Goal: Task Accomplishment & Management: Complete application form

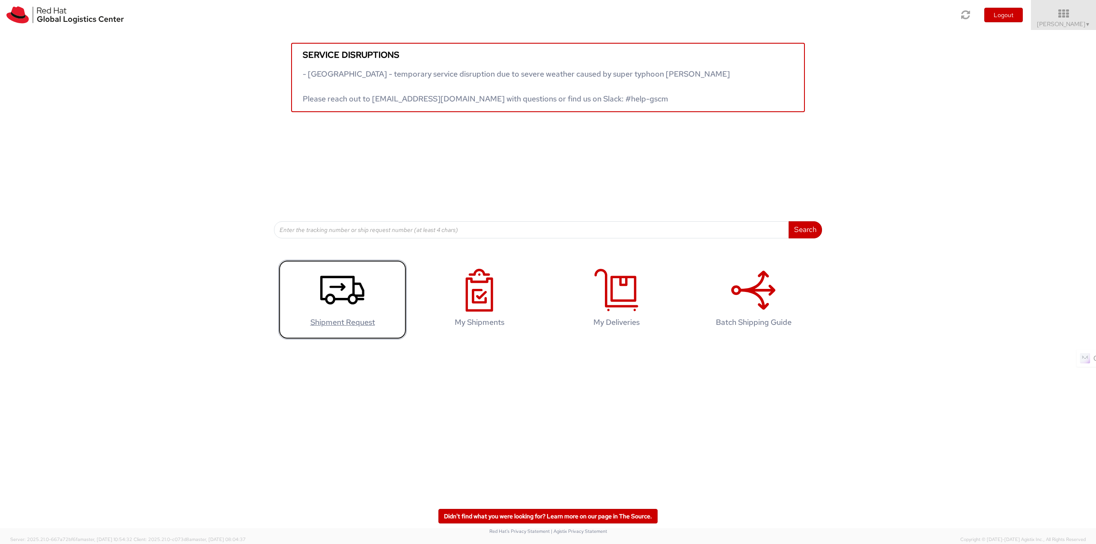
click at [356, 292] on icon at bounding box center [342, 290] width 44 height 43
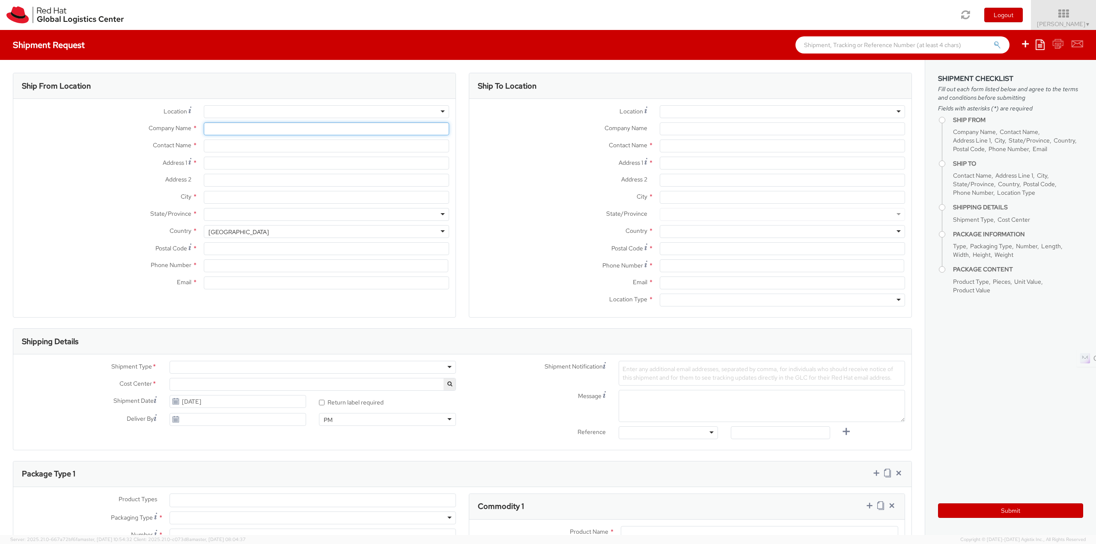
click at [253, 126] on input "Company Name *" at bounding box center [326, 128] width 245 height 13
select select
select select "813"
click at [241, 140] on input "text" at bounding box center [326, 146] width 245 height 13
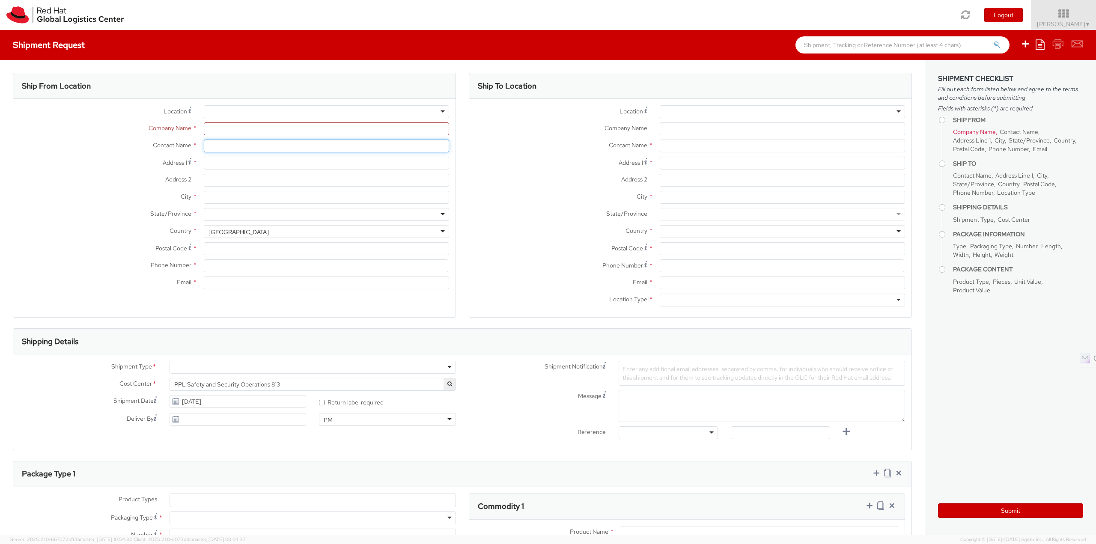
type input "Red Hat India Private Limited"
type input "[PERSON_NAME]"
type input "Bagmane [GEOGRAPHIC_DATA]"
type input "FL 10, [GEOGRAPHIC_DATA], [GEOGRAPHIC_DATA]"
type input "[GEOGRAPHIC_DATA]"
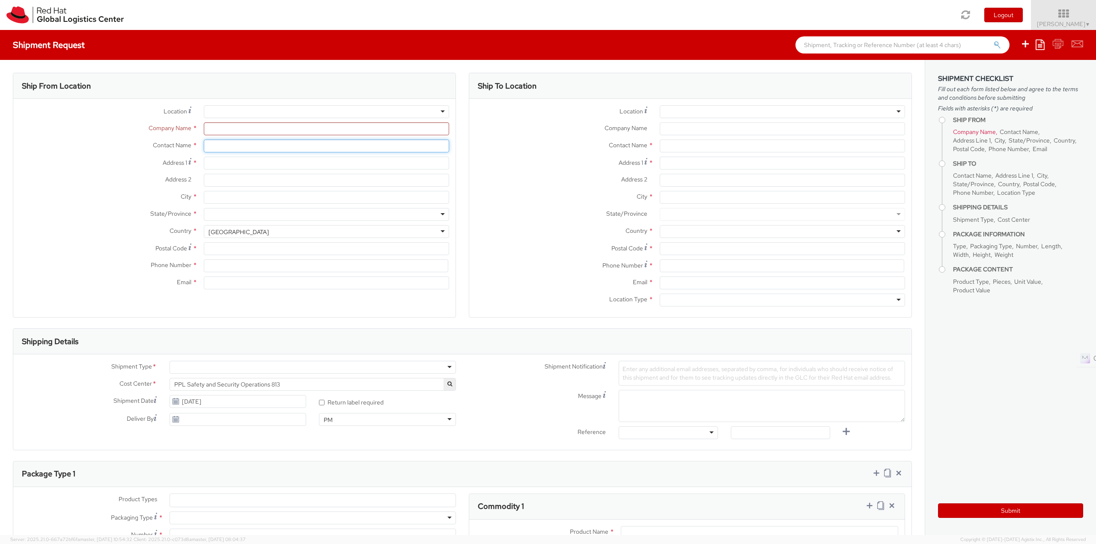
type input "560037"
type input "918067935000"
type input "[EMAIL_ADDRESS][DOMAIN_NAME]"
select select "CM"
select select "KGS"
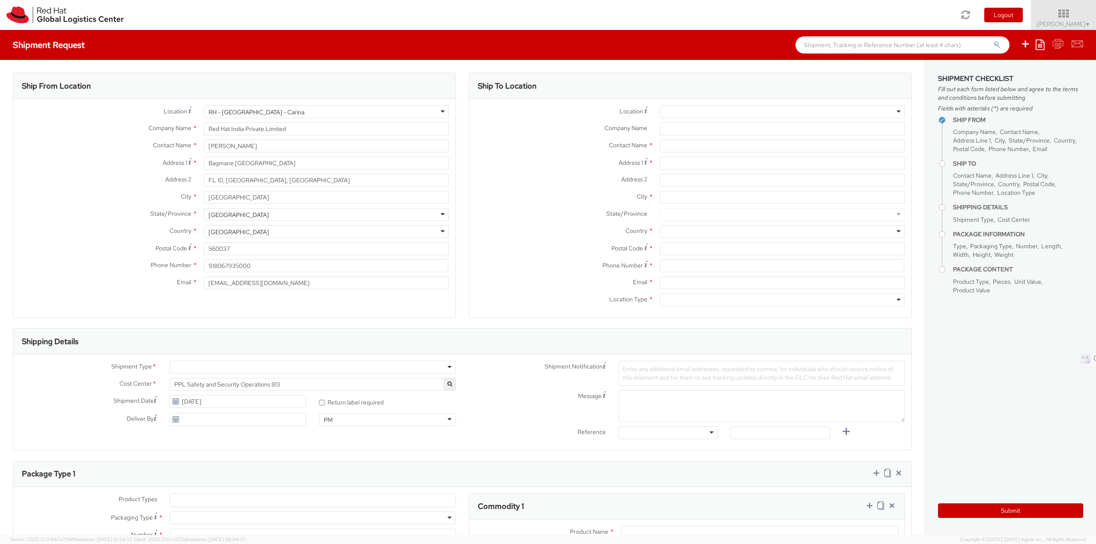
click at [723, 95] on div "Ship To Location" at bounding box center [690, 86] width 442 height 26
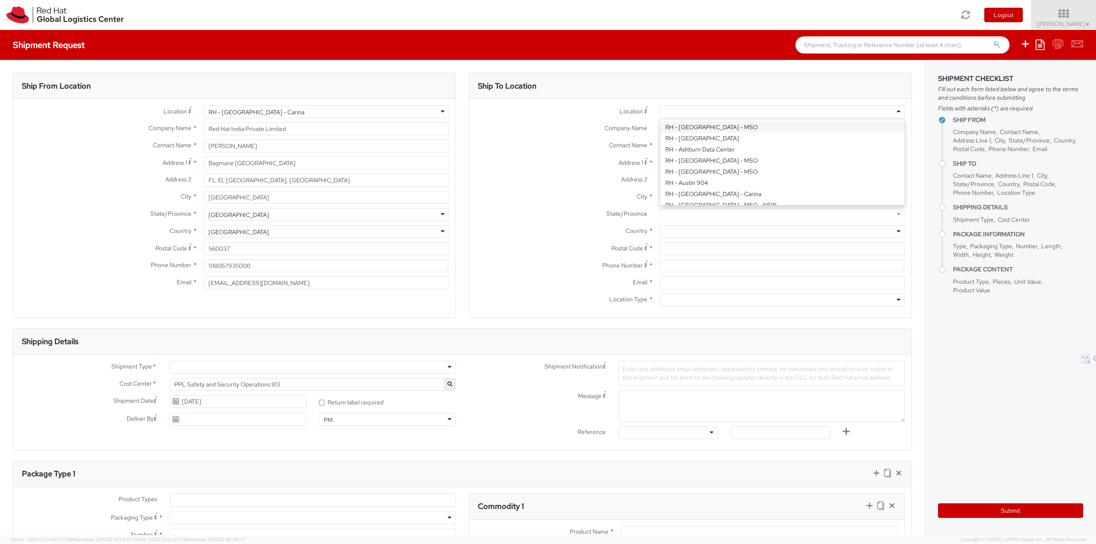
click at [693, 115] on div at bounding box center [782, 111] width 245 height 13
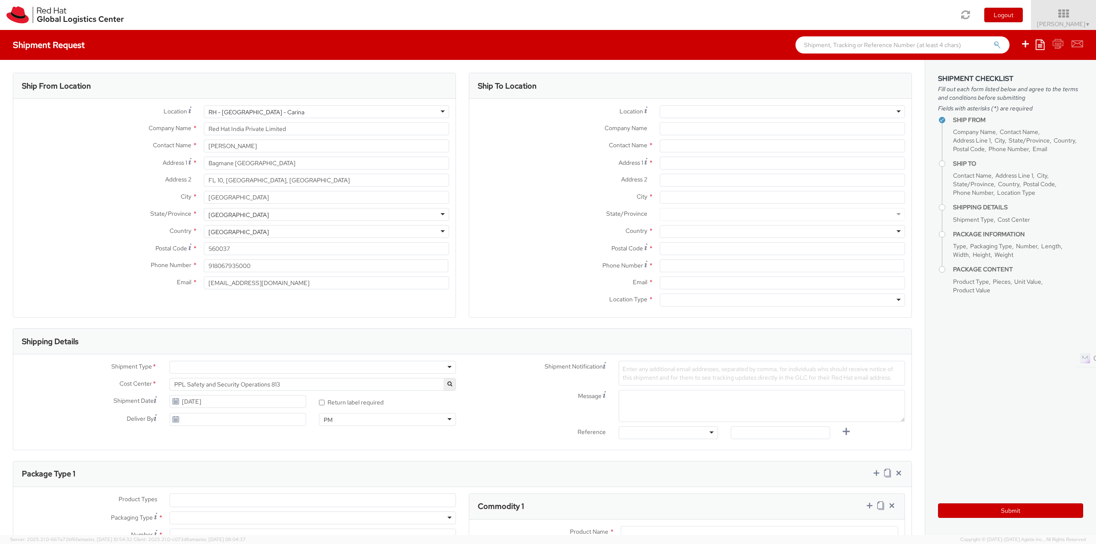
click at [621, 133] on label "Company Name *" at bounding box center [561, 127] width 184 height 11
click at [660, 133] on input "Company Name *" at bounding box center [782, 128] width 245 height 13
click at [687, 125] on input "Company Name *" at bounding box center [782, 128] width 245 height 13
click at [680, 145] on input "text" at bounding box center [782, 146] width 245 height 13
paste input "[PERSON_NAME]"
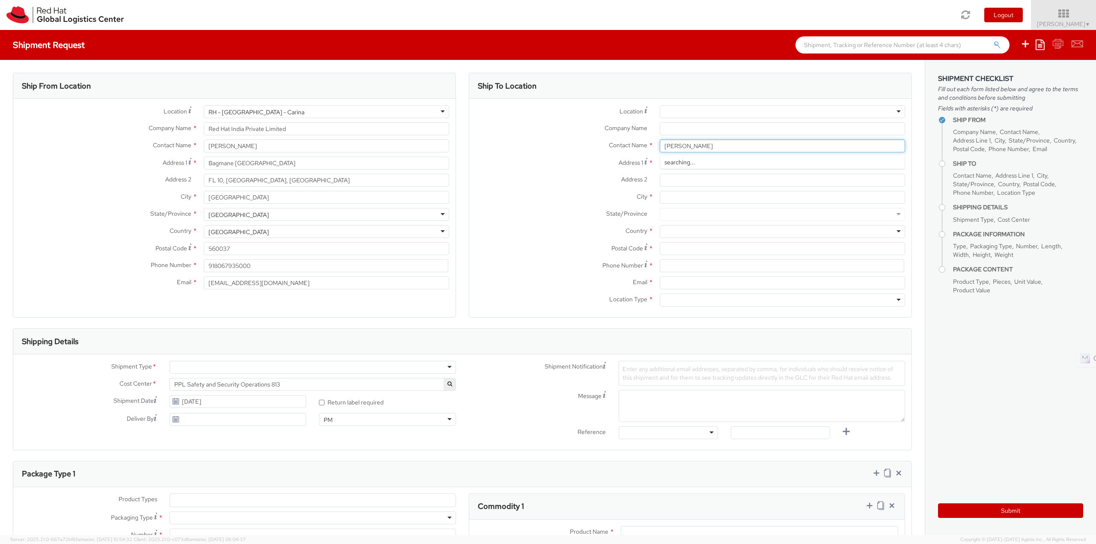
type input "[PERSON_NAME]"
click at [539, 180] on label "Address 2 *" at bounding box center [561, 179] width 184 height 11
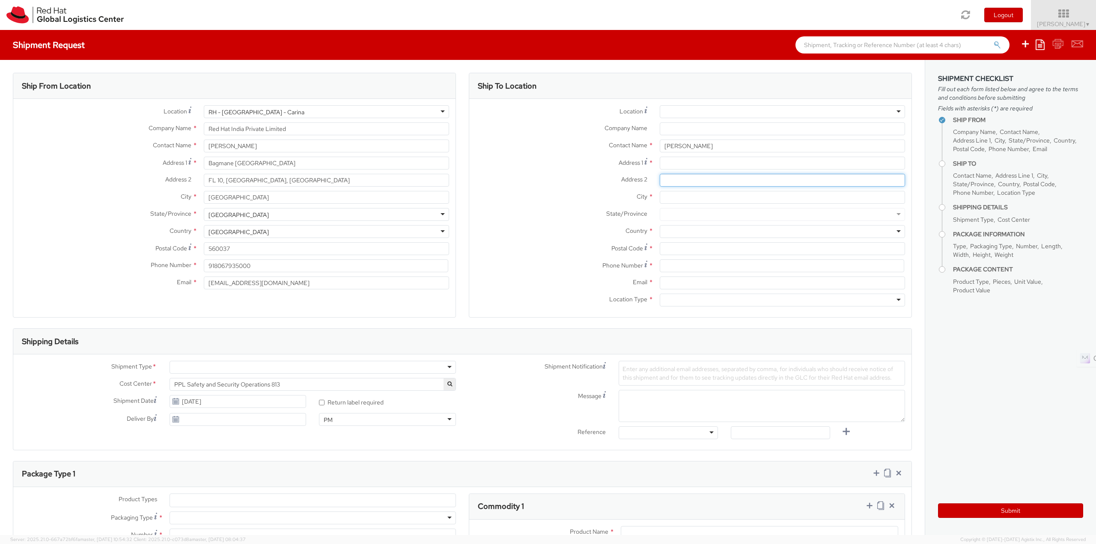
click at [660, 180] on input "Address 2 *" at bounding box center [782, 180] width 245 height 13
click at [679, 159] on input "Address 1 *" at bounding box center [782, 163] width 245 height 13
click at [681, 178] on input "Address 2 *" at bounding box center [782, 180] width 245 height 13
click at [684, 165] on input "Address 1 *" at bounding box center [782, 163] width 245 height 13
paste input "S2 MS Homes Ratnabala Apartment"
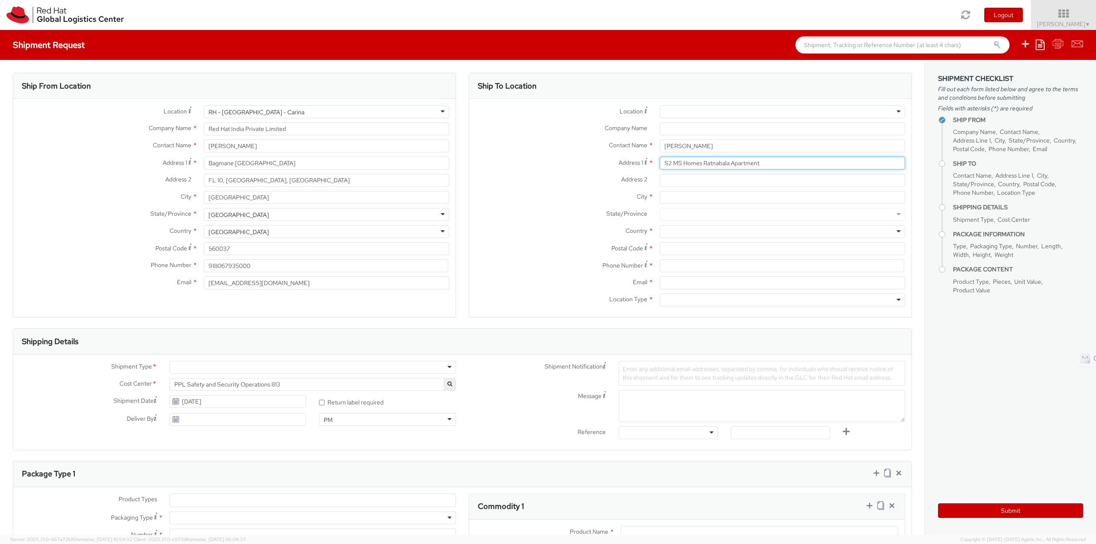
type input "S2 MS Homes Ratnabala Apartment"
click at [685, 186] on input "Address 2 *" at bounding box center [782, 180] width 245 height 13
paste input "[GEOGRAPHIC_DATA][PERSON_NAME]"
type input "[GEOGRAPHIC_DATA][PERSON_NAME]"
click at [685, 196] on input "City *" at bounding box center [782, 197] width 245 height 13
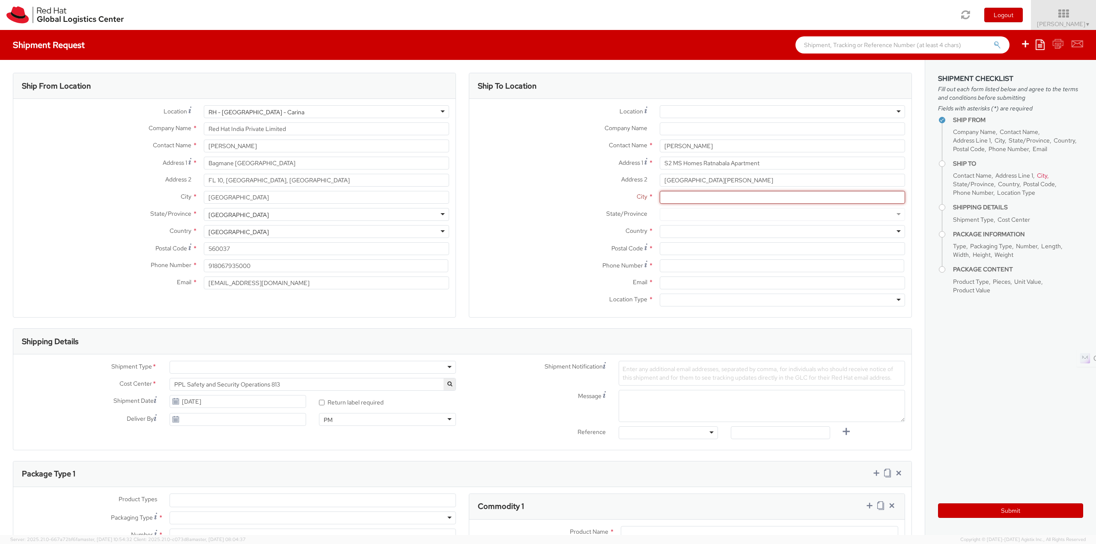
paste input "[GEOGRAPHIC_DATA]"
type input "[GEOGRAPHIC_DATA]"
click at [676, 211] on div at bounding box center [782, 214] width 245 height 13
click at [688, 229] on div at bounding box center [782, 231] width 245 height 13
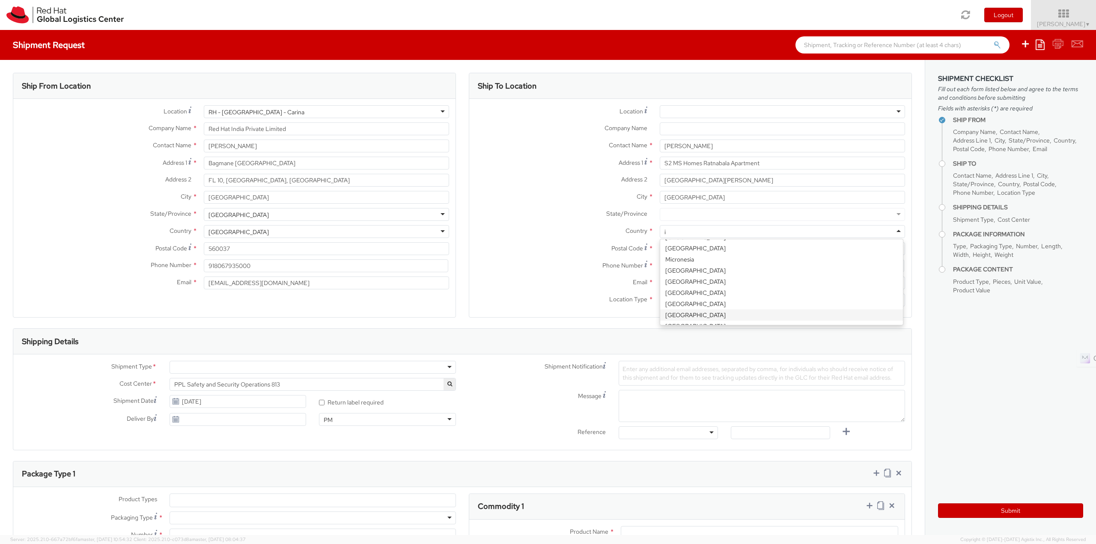
type input "in"
click at [709, 215] on div at bounding box center [782, 214] width 245 height 13
type input "ta"
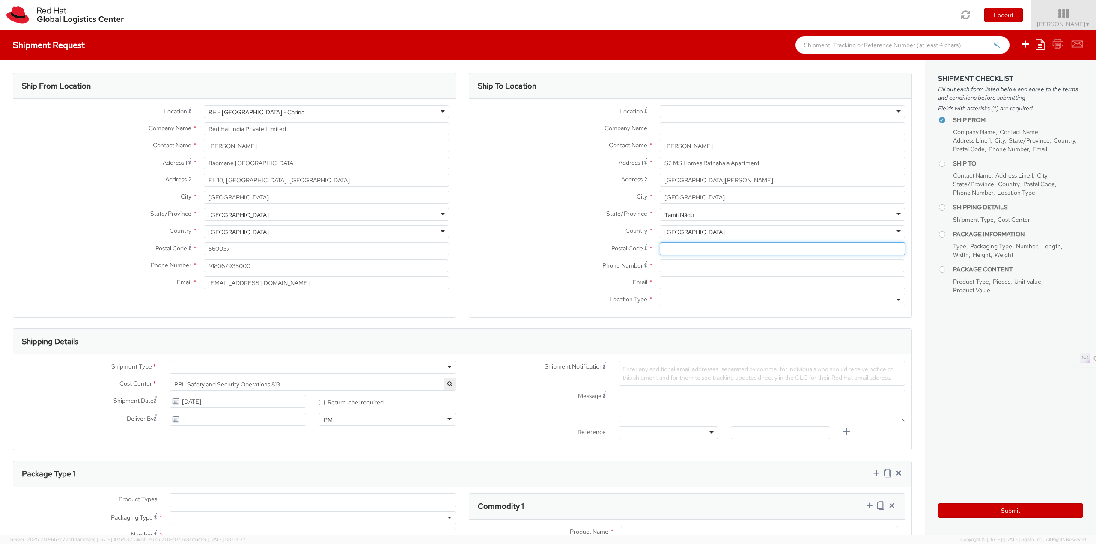
click at [681, 251] on input "Postal Code *" at bounding box center [782, 248] width 245 height 13
paste input "600064"
type input "600064"
click at [679, 266] on input at bounding box center [782, 265] width 244 height 13
paste input "[PHONE_NUMBER]"
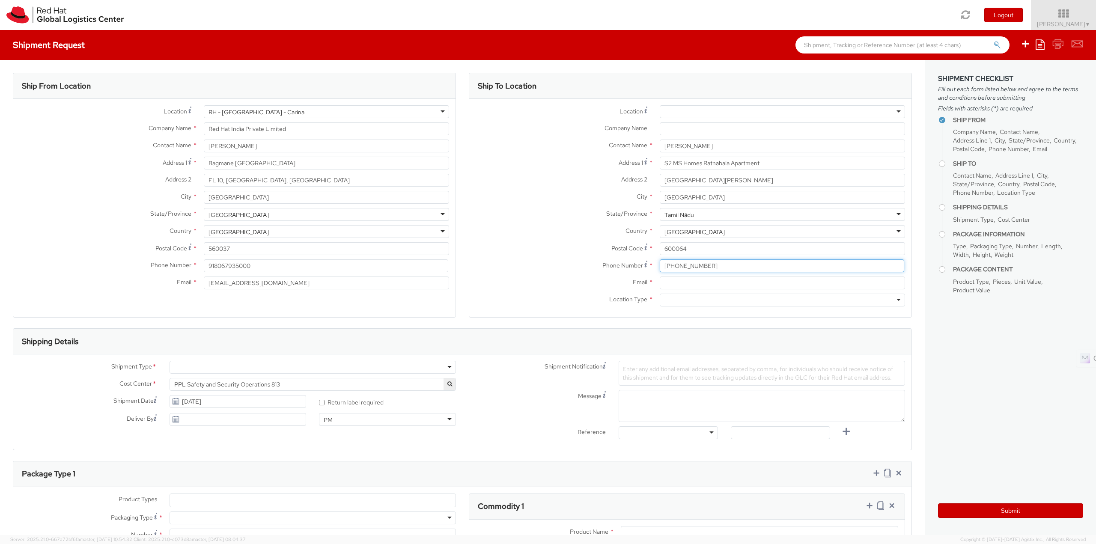
type input "[PHONE_NUMBER]"
click at [684, 280] on input "Email *" at bounding box center [782, 283] width 245 height 13
paste input "[EMAIL_ADDRESS][DOMAIN_NAME]"
type input "[EMAIL_ADDRESS][DOMAIN_NAME]"
click at [682, 298] on div at bounding box center [782, 300] width 245 height 13
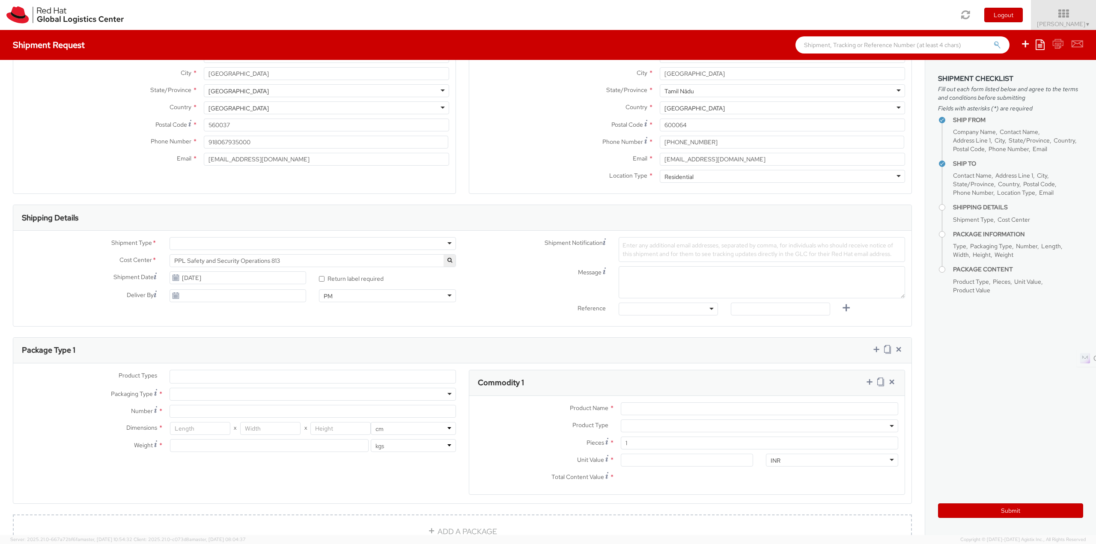
scroll to position [128, 0]
click at [272, 233] on div at bounding box center [312, 238] width 286 height 13
click at [648, 244] on div "Enter any additional email addresses, separated by comma, for individuals who s…" at bounding box center [762, 244] width 286 height 25
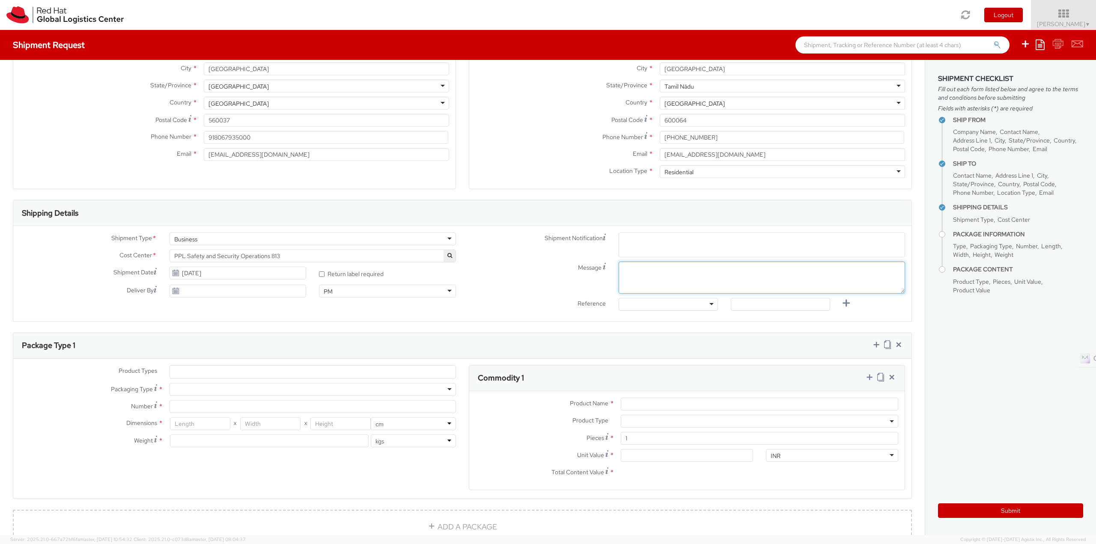
click at [647, 286] on textarea "Message" at bounding box center [762, 278] width 286 height 32
click at [643, 273] on textarea "Message" at bounding box center [762, 278] width 286 height 32
type textarea "R"
paste textarea "[PERSON_NAME]"
type textarea "ID badge for [PERSON_NAME]"
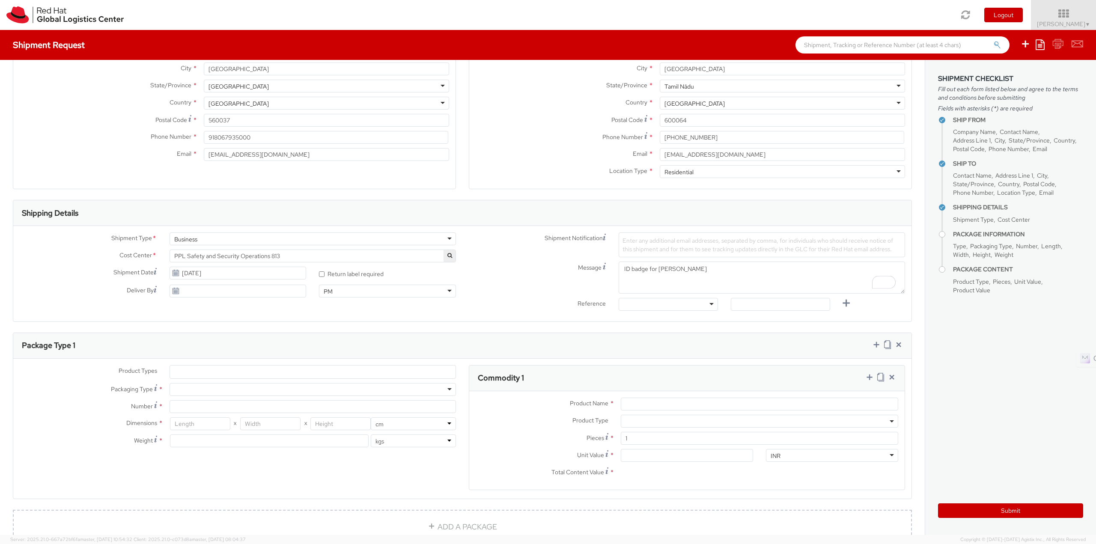
click at [659, 241] on span "Enter any additional email addresses, separated by comma, for individuals who s…" at bounding box center [757, 245] width 271 height 16
click at [688, 247] on span "Enter any additional email addresses, separated by comma, for individuals who s…" at bounding box center [757, 245] width 271 height 16
paste input "[EMAIL_ADDRESS][DOMAIN_NAME]"
type input "[EMAIL_ADDRESS][DOMAIN_NAME]"
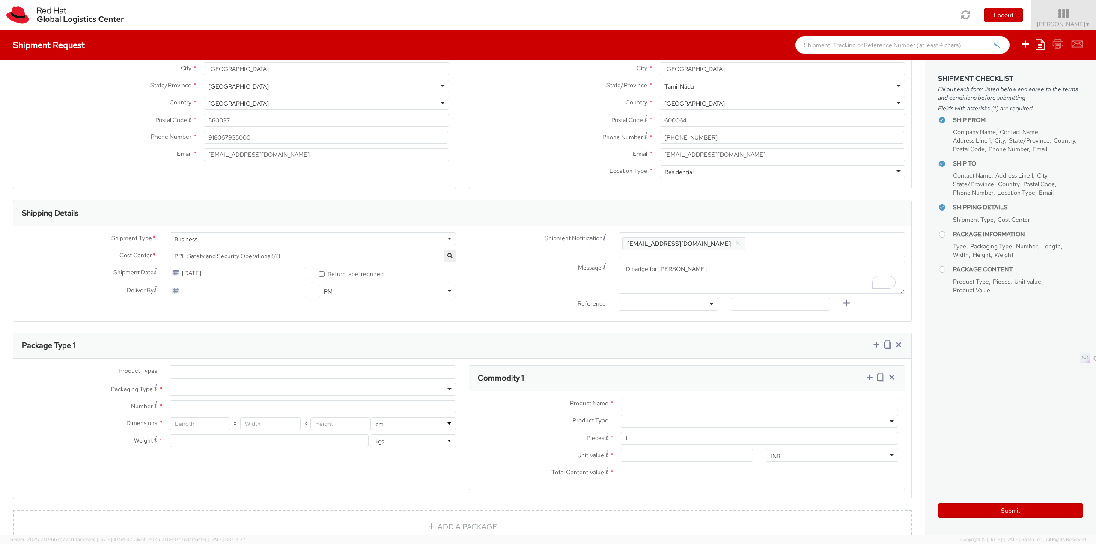
click at [646, 245] on div "Enter any additional email addresses, separated by comma, for individuals who s…" at bounding box center [762, 244] width 286 height 25
click at [646, 245] on span "[EMAIL_ADDRESS][DOMAIN_NAME]" at bounding box center [679, 244] width 104 height 8
click at [740, 244] on span "Enter any additional email addresses, separated by comma, for individuals who s…" at bounding box center [761, 246] width 279 height 17
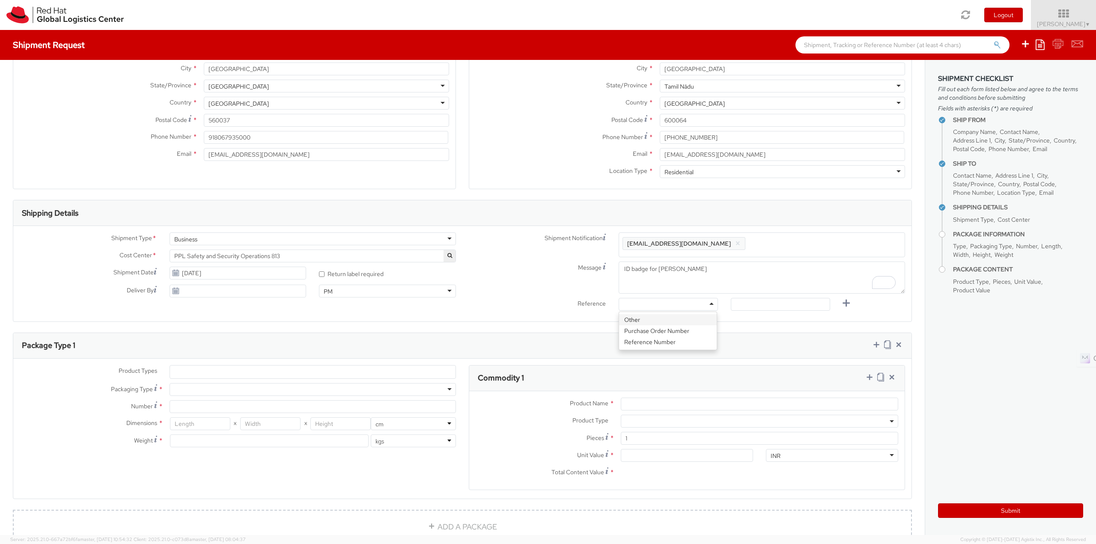
click at [652, 310] on div at bounding box center [668, 304] width 99 height 13
click at [195, 375] on ul at bounding box center [312, 372] width 285 height 13
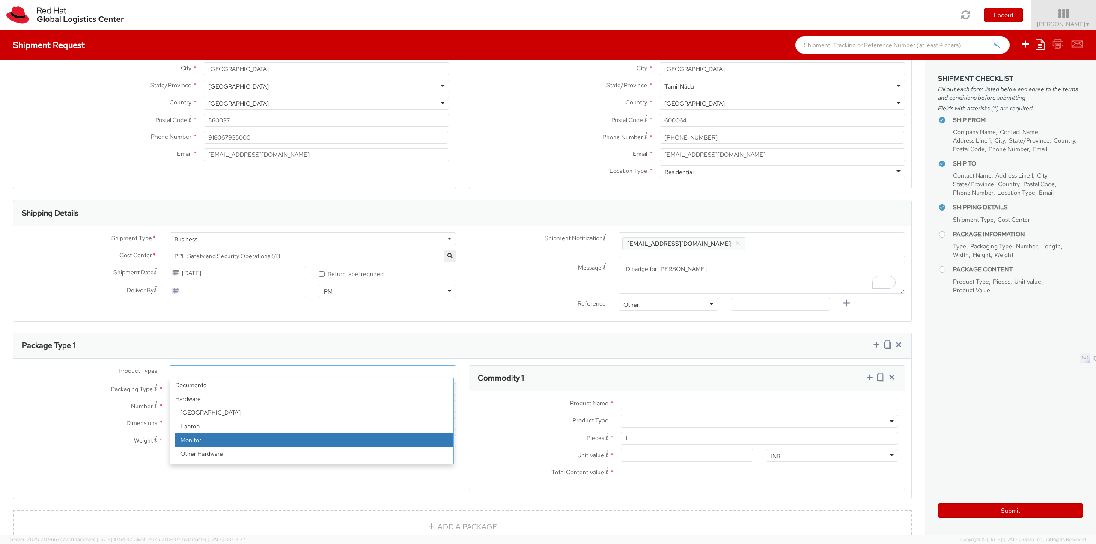
scroll to position [128, 0]
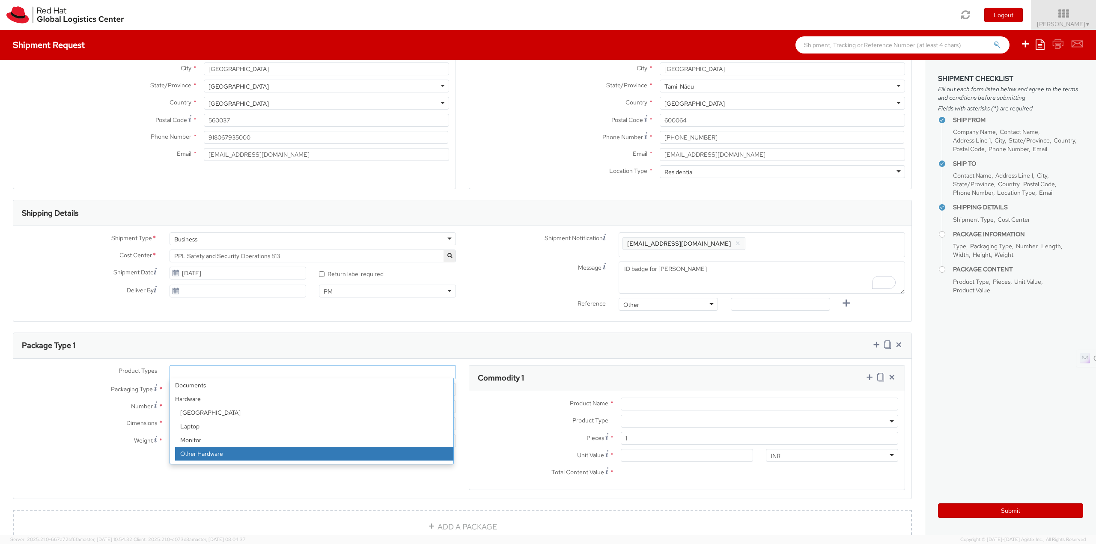
select select "HARD_OTHER"
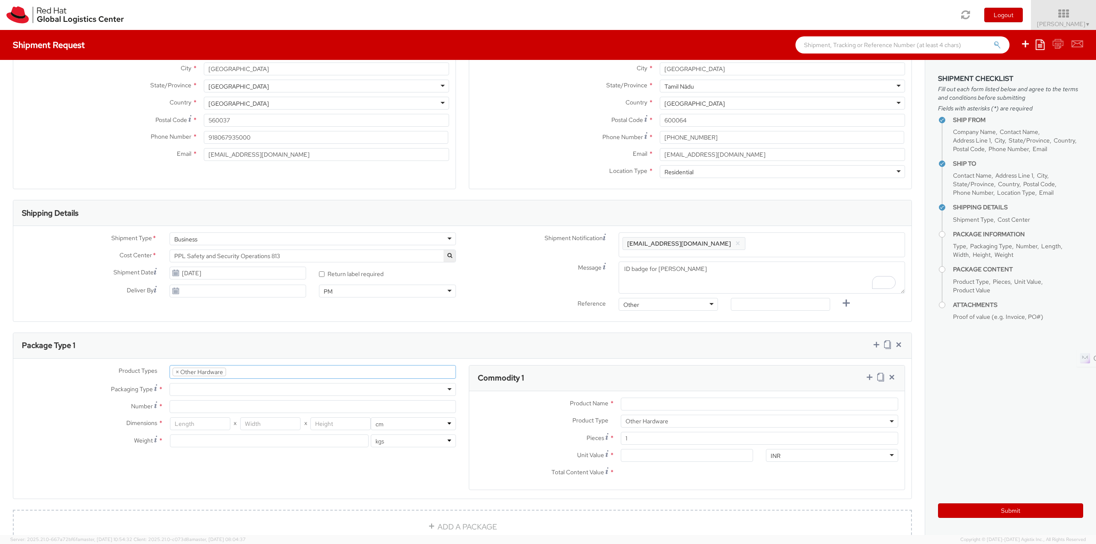
click at [229, 391] on div at bounding box center [312, 389] width 286 height 13
type input "1"
type input "24.13"
type input "31.75"
type input "0.64"
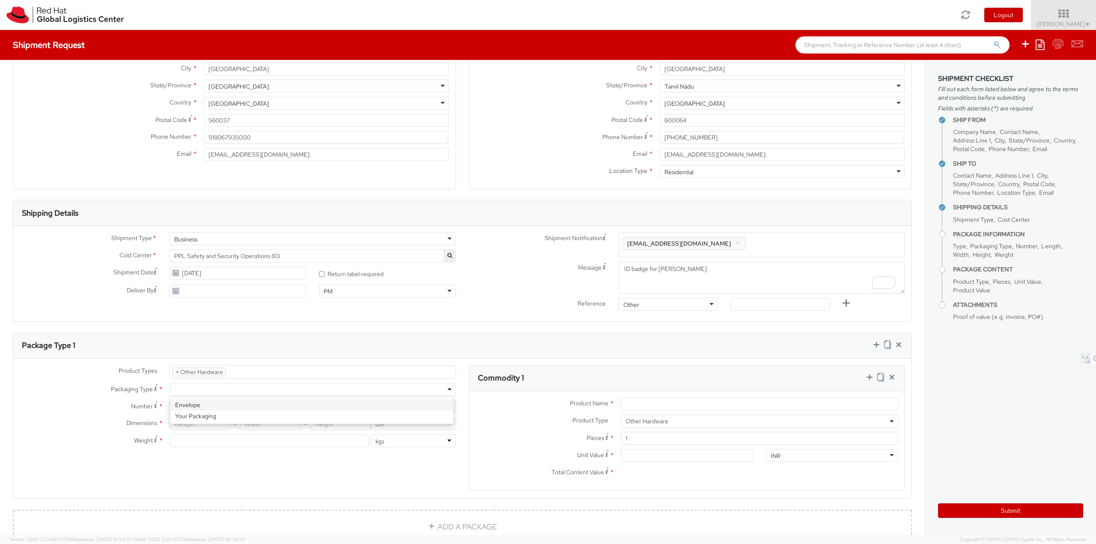
type input "0.5"
click at [625, 404] on input "Product Name *" at bounding box center [759, 404] width 277 height 13
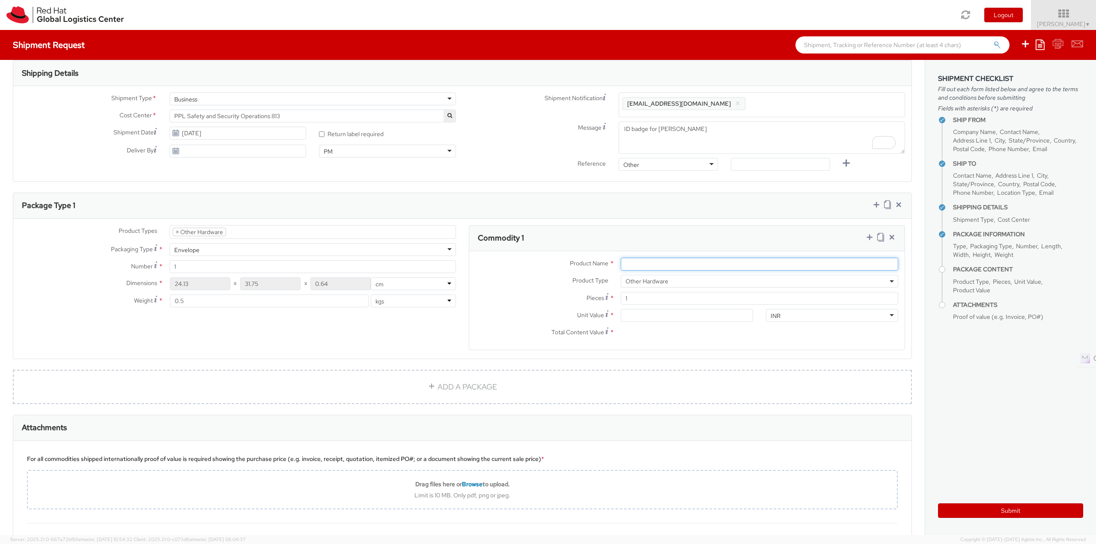
scroll to position [257, 0]
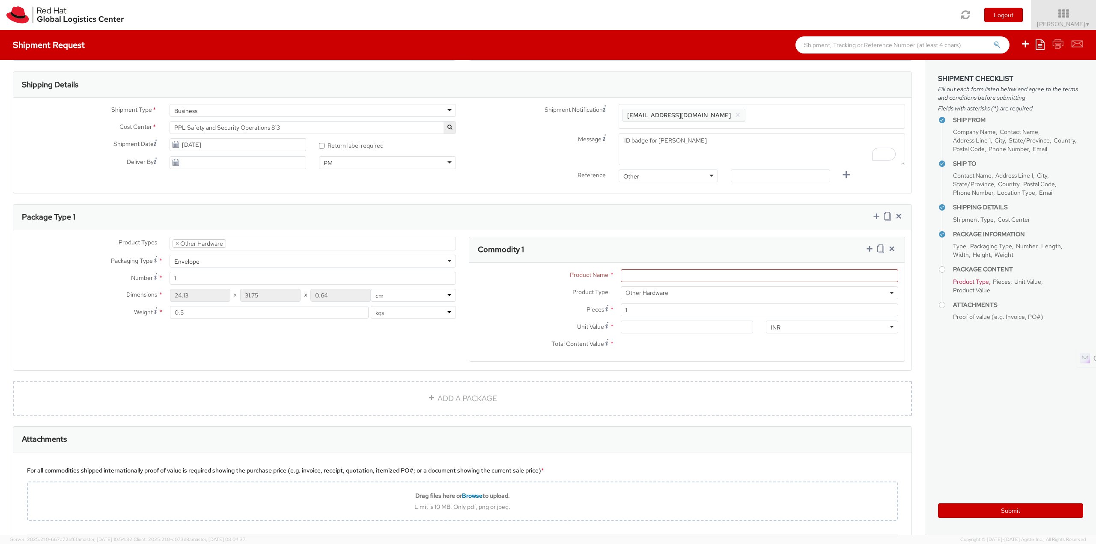
click at [878, 251] on div at bounding box center [879, 250] width 34 height 12
click at [877, 251] on icon at bounding box center [880, 248] width 7 height 9
select select "HARD_OTHER"
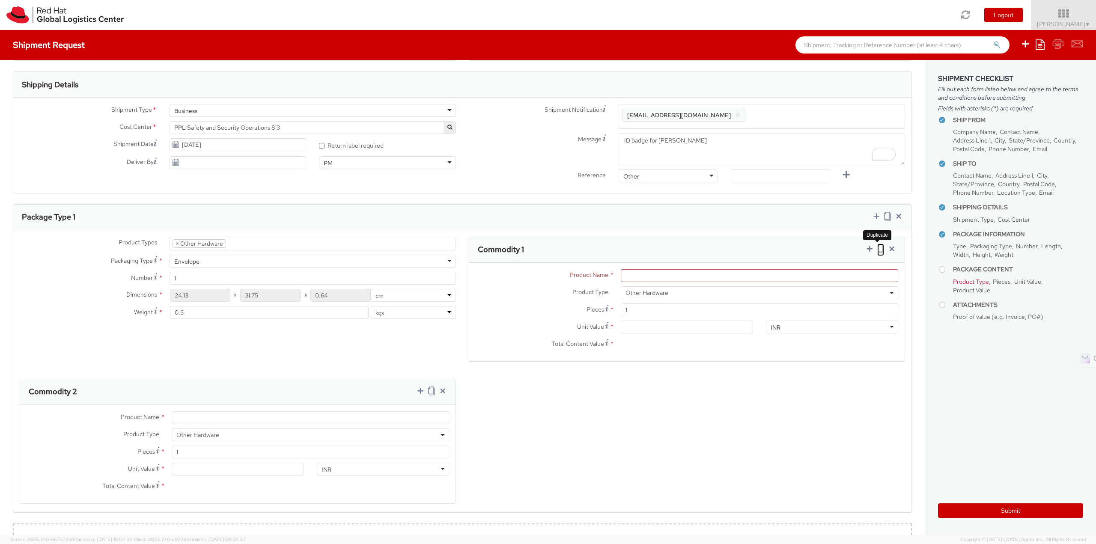
click at [877, 251] on icon at bounding box center [880, 248] width 7 height 9
select select "HARD_OTHER"
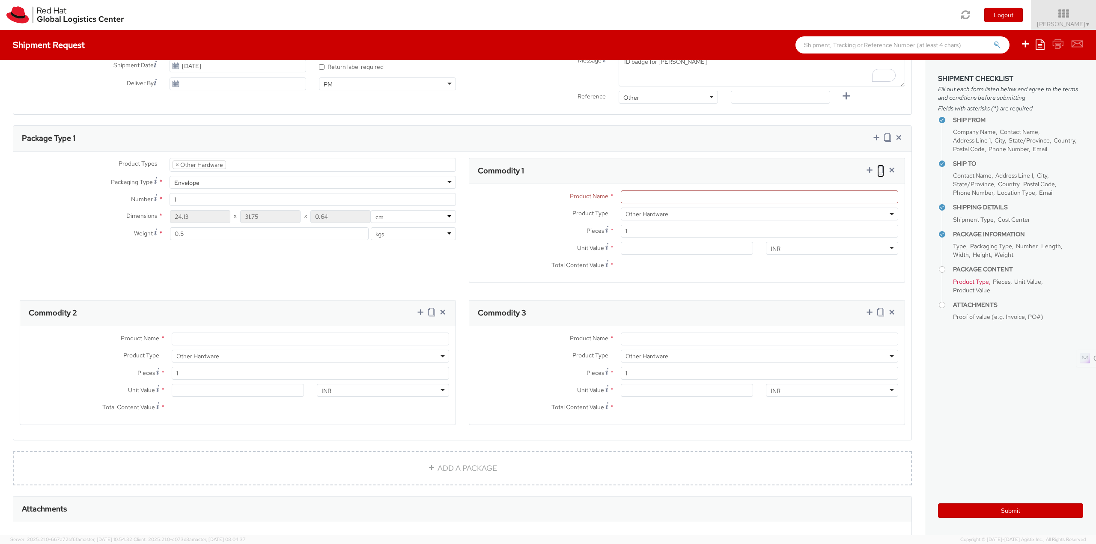
scroll to position [342, 0]
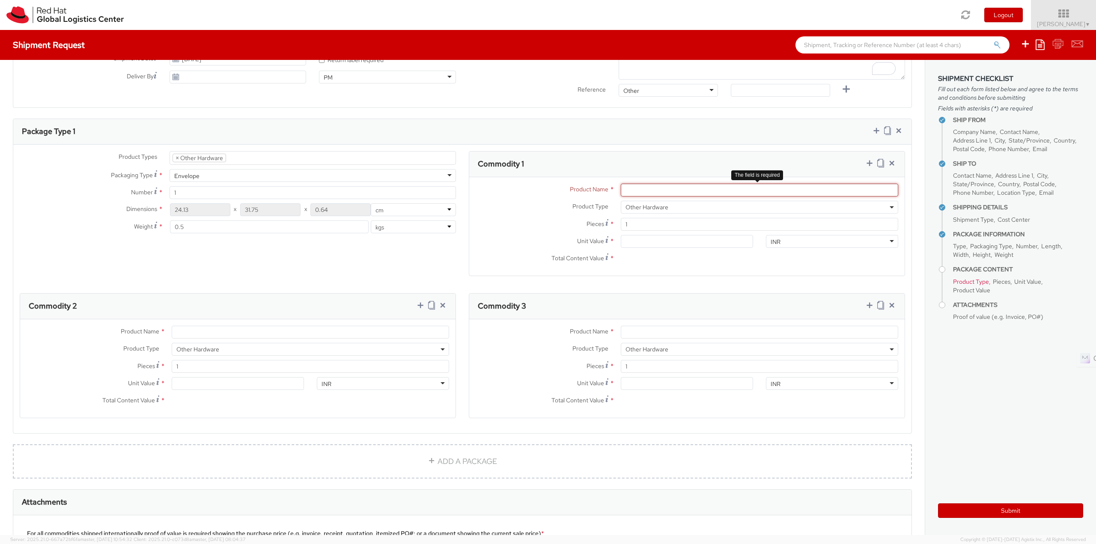
click at [659, 191] on input "Product Name *" at bounding box center [759, 190] width 277 height 13
click at [708, 333] on input "Product Name *" at bounding box center [759, 332] width 277 height 13
paste input "Red Hat Employee Security ID Badge"
type input "Red Hat Employee Security ID Badge"
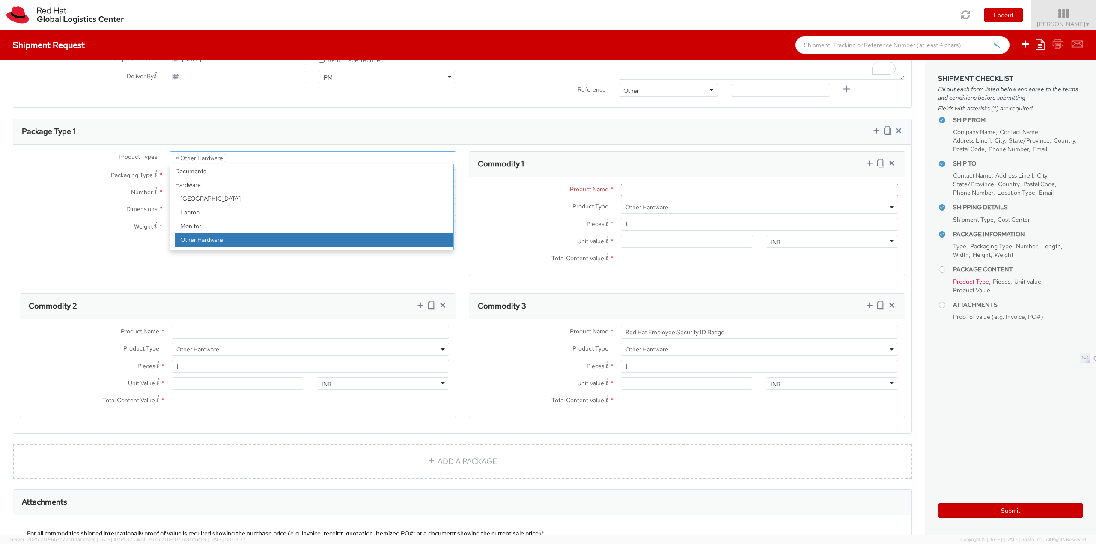
click at [179, 159] on li "× Other Hardware" at bounding box center [199, 158] width 54 height 9
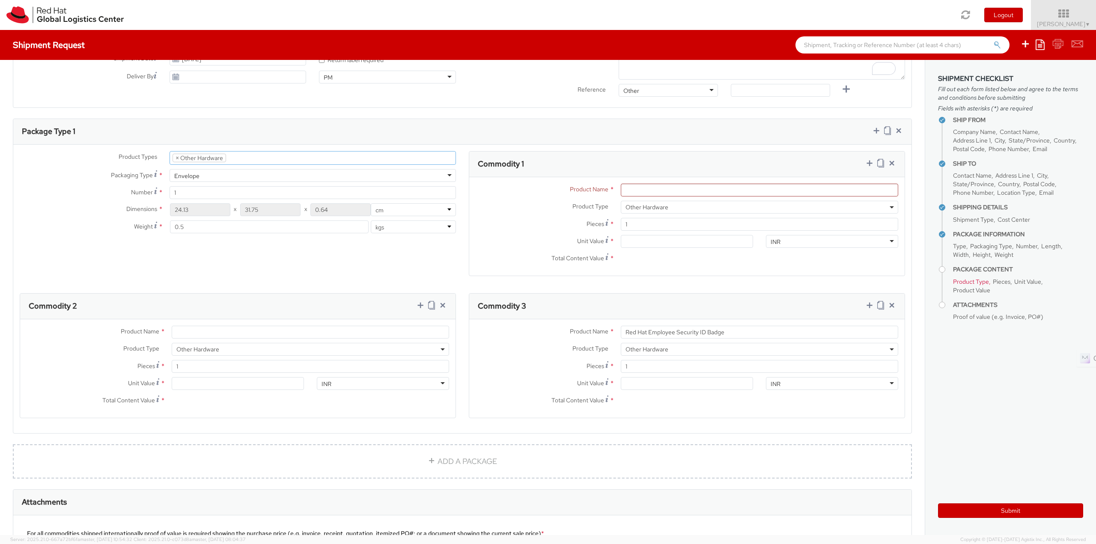
click at [179, 159] on li "× Other Hardware" at bounding box center [199, 158] width 54 height 9
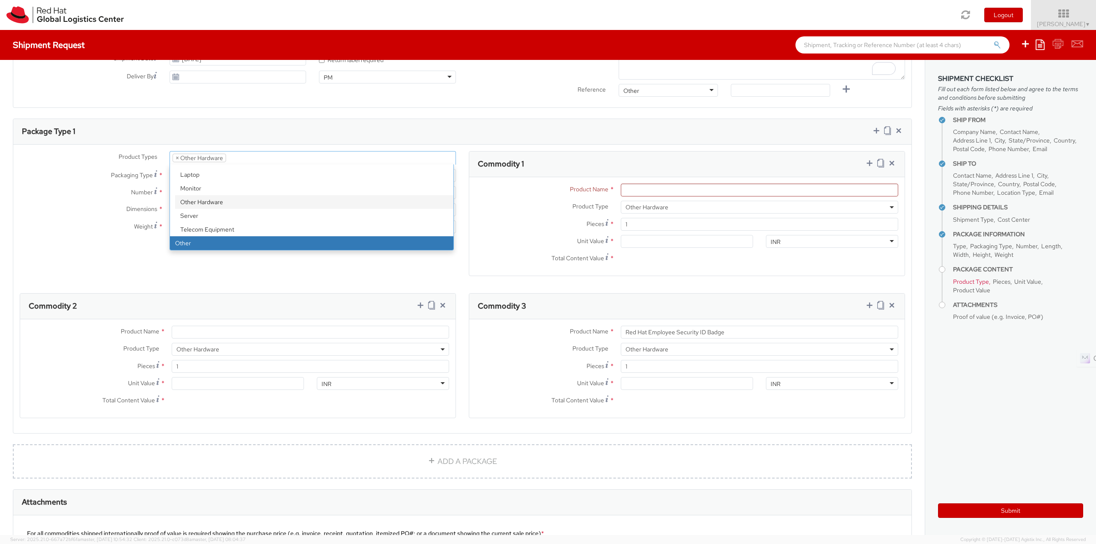
select select "OTHER"
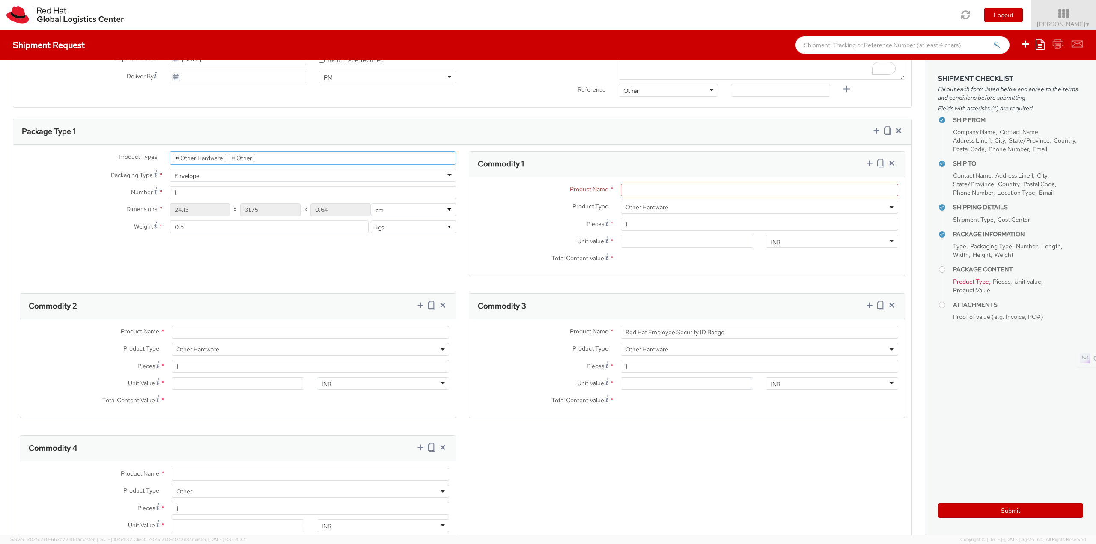
click at [175, 157] on span "×" at bounding box center [176, 158] width 3 height 8
select select "OTHER"
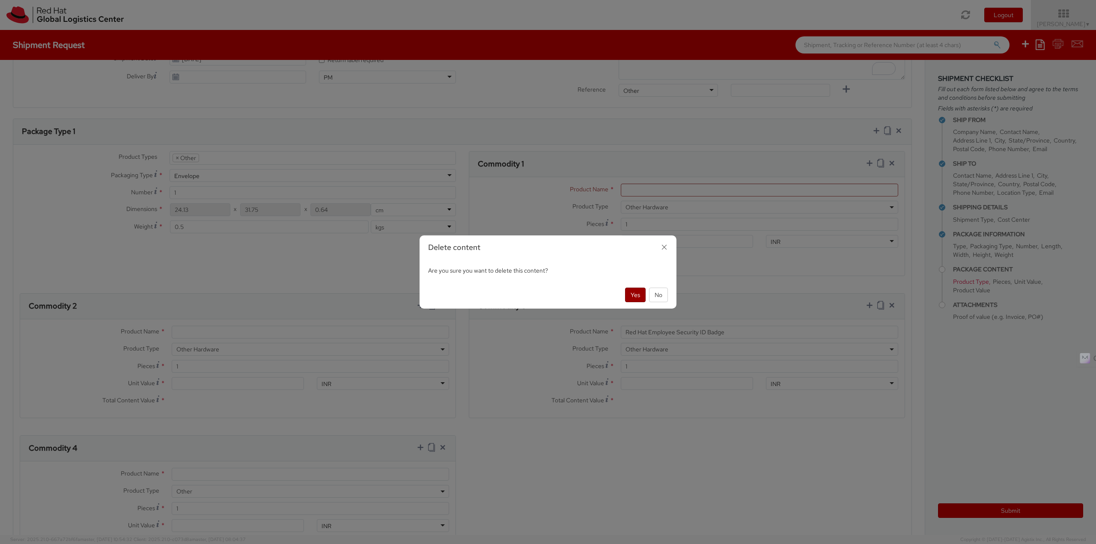
click at [632, 295] on button "Yes" at bounding box center [635, 295] width 21 height 15
select select "OTHER"
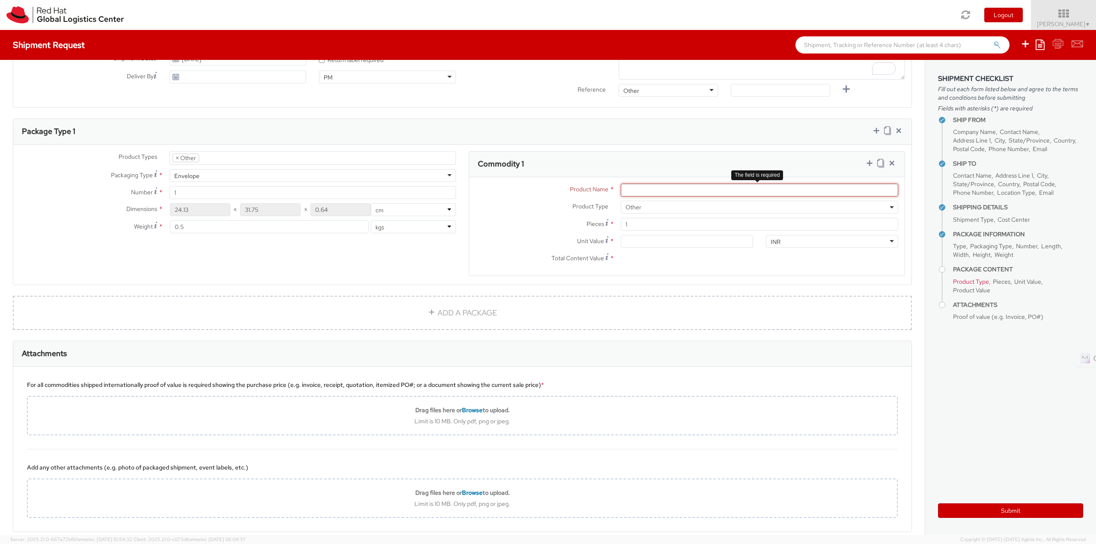
click at [698, 190] on input "Product Name *" at bounding box center [759, 190] width 277 height 13
click at [288, 256] on div "Product Types * Documents Docking Station Laptop Monitor Other Hardware Server …" at bounding box center [462, 219] width 898 height 136
click at [637, 191] on input "Product Name *" at bounding box center [759, 190] width 277 height 13
paste input "Red Hat Employee Security ID Badge"
type input "Red Hat Employee Security ID Badge"
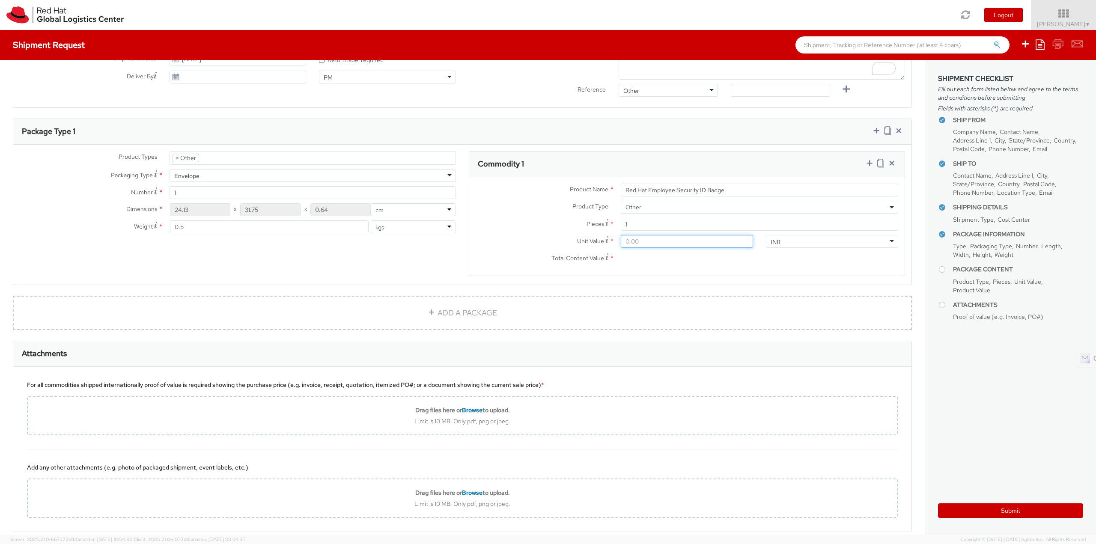
click at [630, 242] on input "Unit Value *" at bounding box center [687, 241] width 132 height 13
type input "3.00"
type input "34.00"
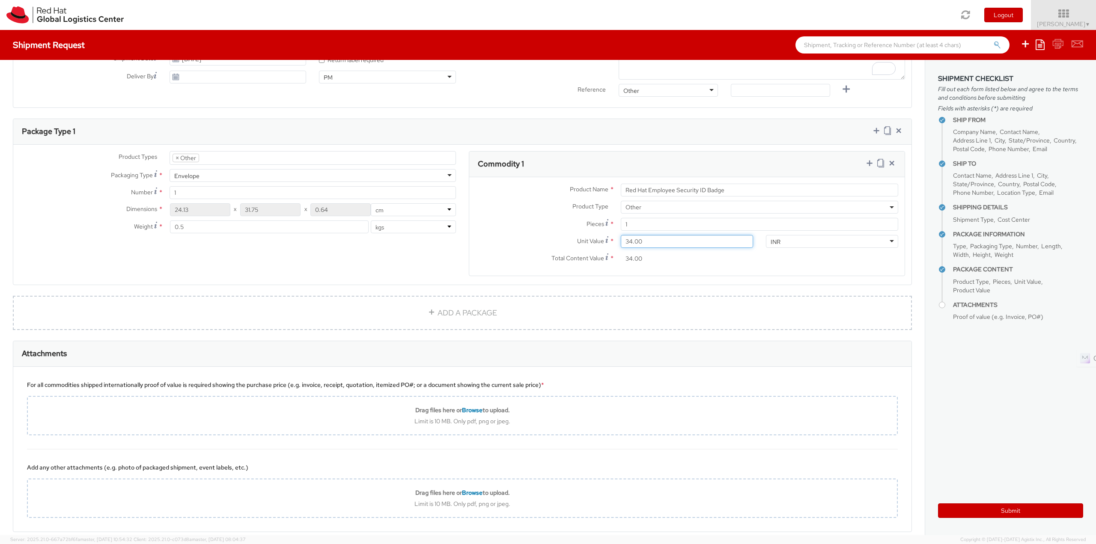
type input "3.00"
type input "31.00"
type input "315.00"
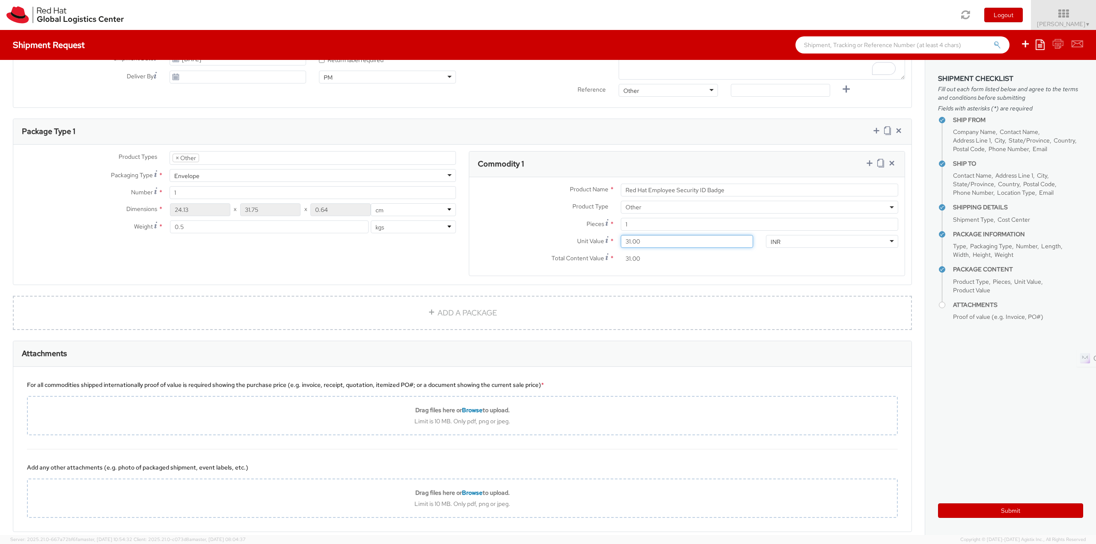
type input "315.00"
click at [877, 164] on icon at bounding box center [880, 163] width 7 height 9
select select "OTHER"
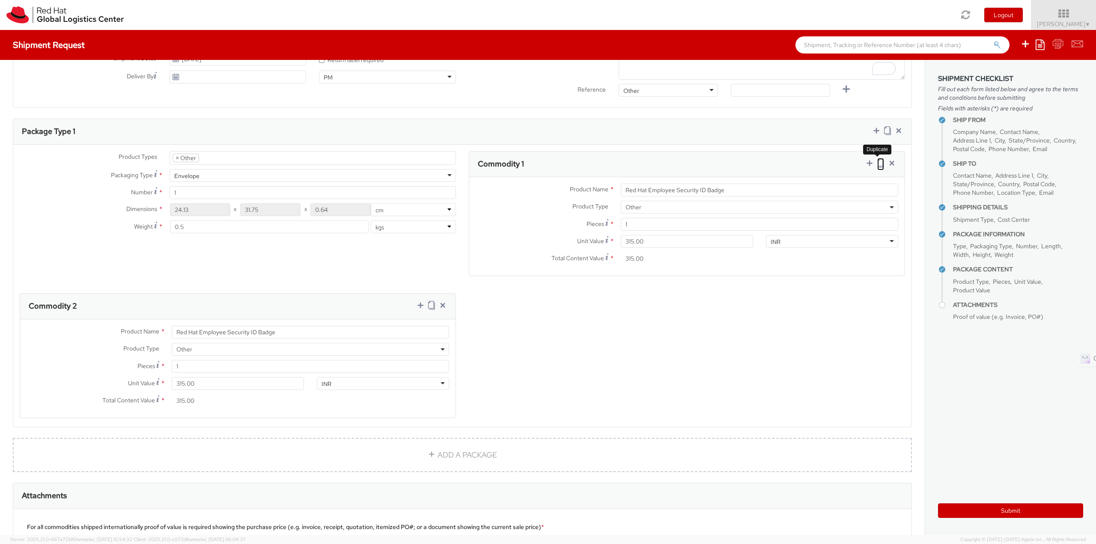
click at [877, 164] on icon at bounding box center [880, 163] width 7 height 9
select select "OTHER"
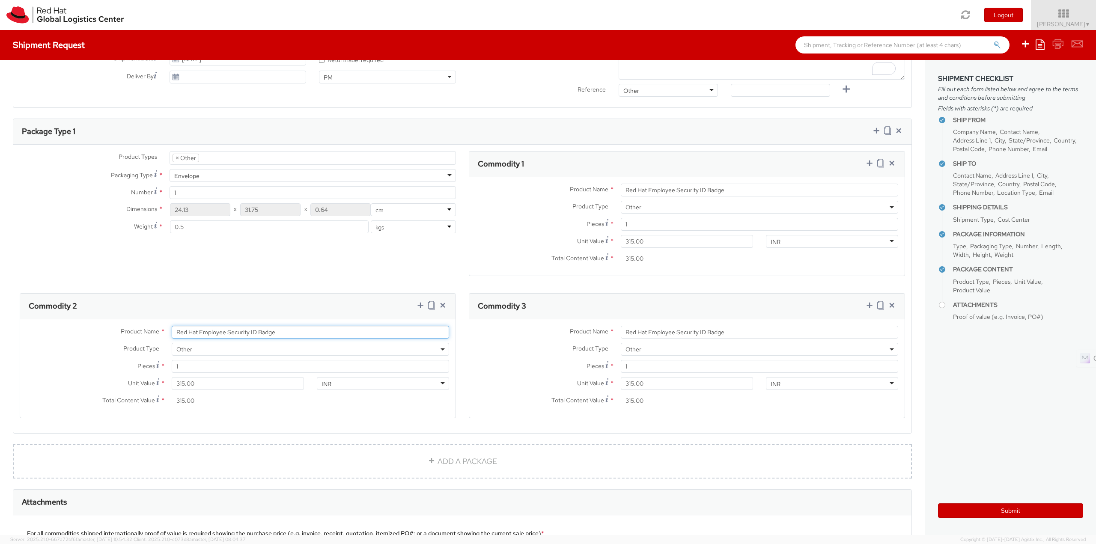
click at [306, 330] on input "Red Hat Employee Security ID Badge" at bounding box center [310, 332] width 277 height 13
paste input "Badge Reel- Clip w/ reel"
type input "Badge Reel- Clip w/ reel"
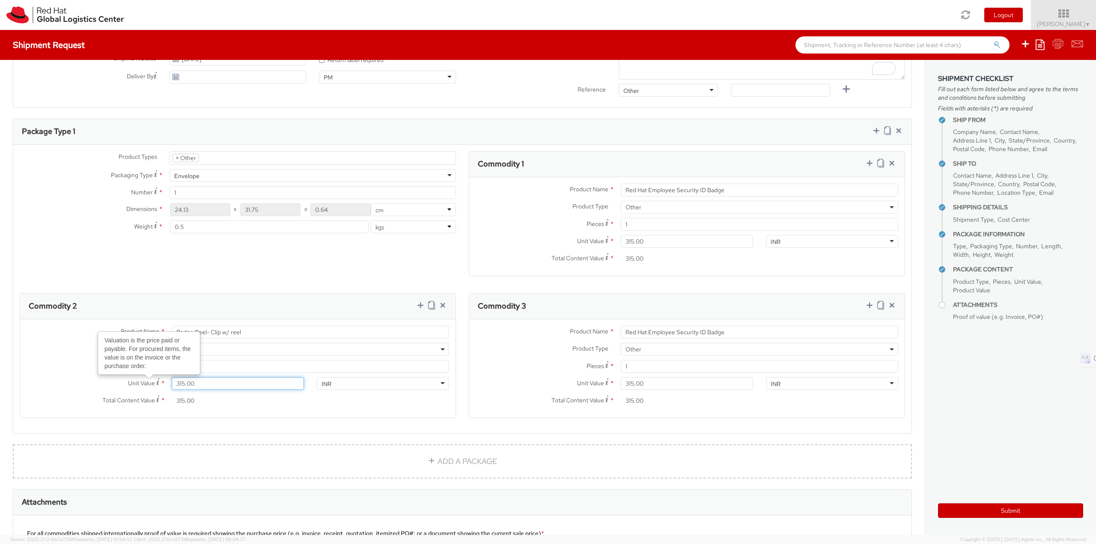
click at [181, 380] on input "315.00" at bounding box center [238, 383] width 132 height 13
type input "4.00"
type input "40.00"
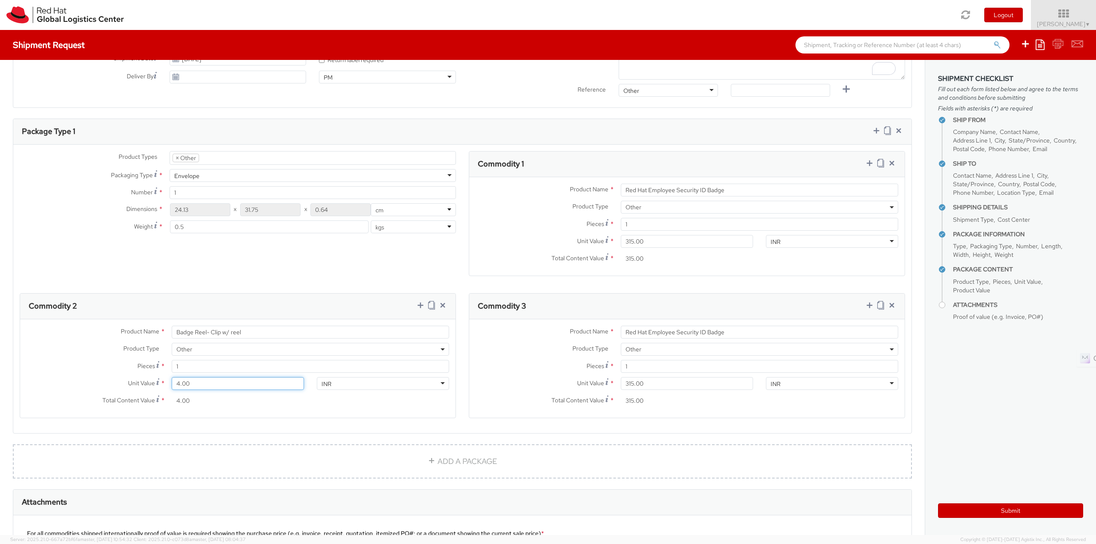
type input "40.00"
click at [714, 328] on input "Red Hat Employee Security ID Badge" at bounding box center [759, 332] width 277 height 13
paste input "Badge Holder - - Plastic wallet/sleeve"
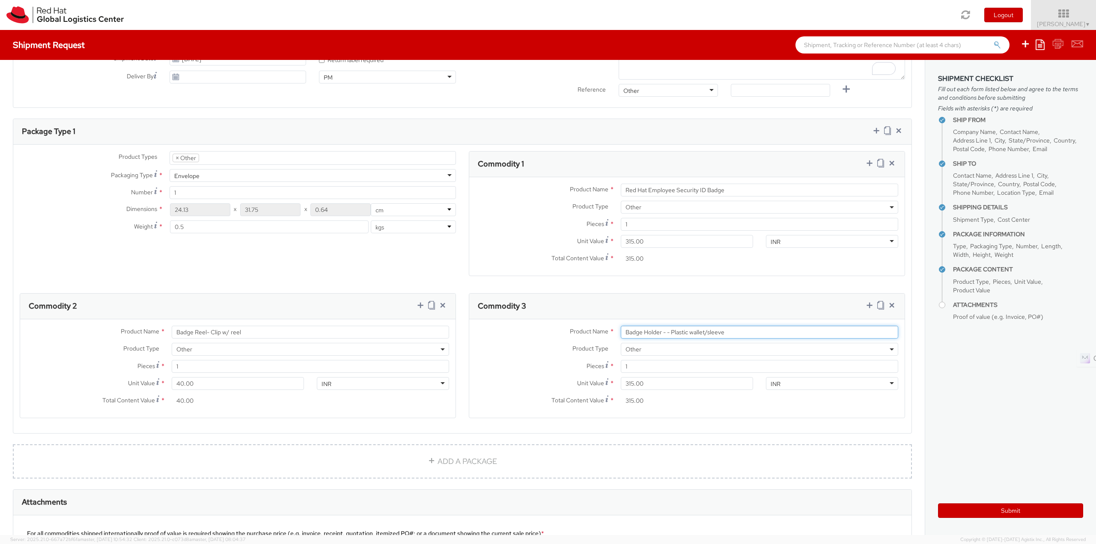
type input "Badge Holder - - Plastic wallet/sleeve"
click at [645, 384] on input "315.00" at bounding box center [687, 383] width 132 height 13
type input "1.00"
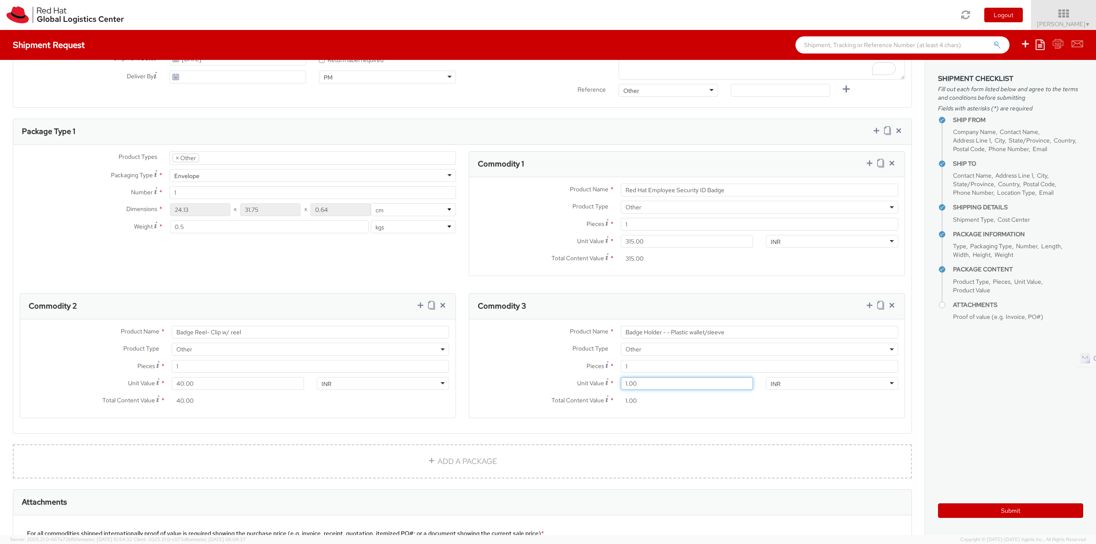
type input "16.00"
click at [669, 410] on div "Total Content Value * 16.00" at bounding box center [614, 402] width 290 height 17
click at [625, 208] on span "Other" at bounding box center [759, 207] width 268 height 8
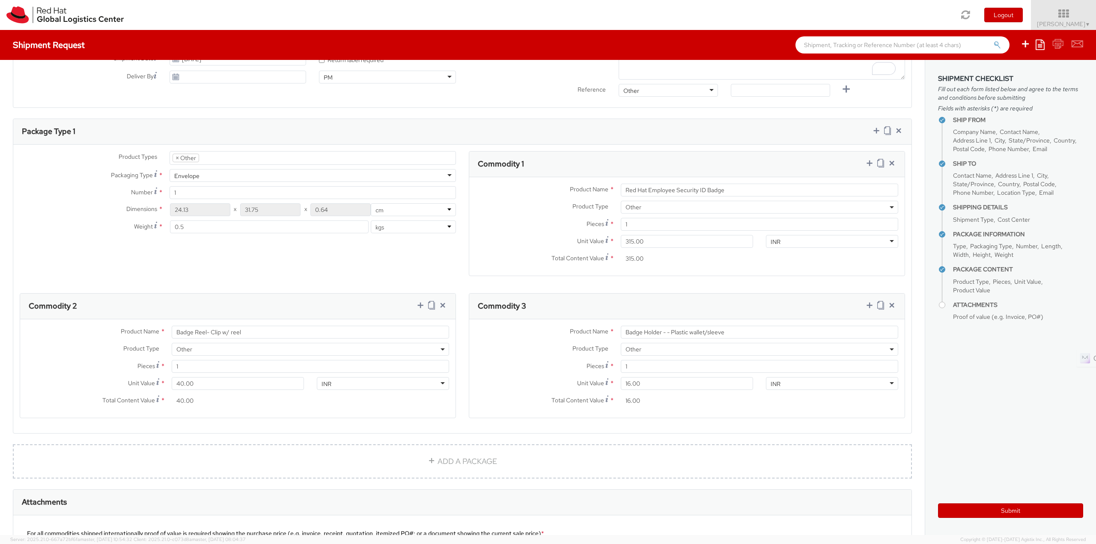
click at [548, 235] on label "Unit Value *" at bounding box center [541, 241] width 145 height 12
click at [621, 235] on input "315.00" at bounding box center [687, 241] width 132 height 13
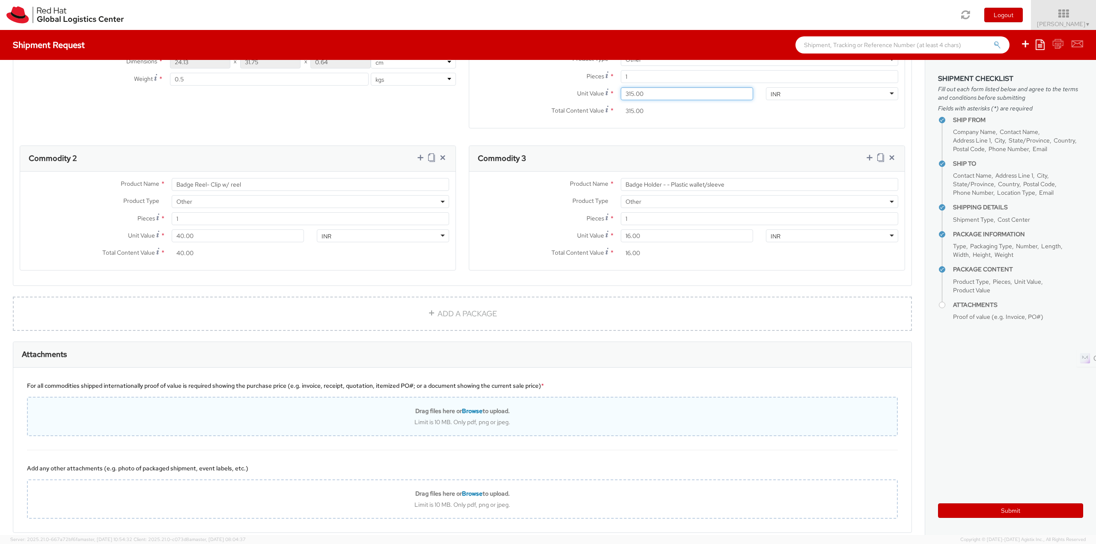
scroll to position [533, 0]
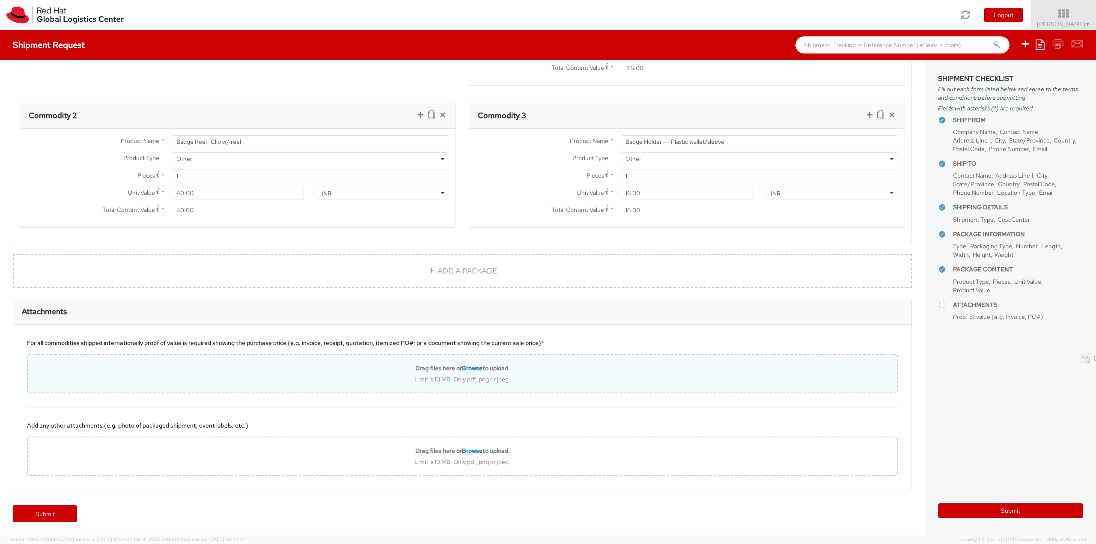
click at [541, 375] on div "Drag files here or Browse to upload. Limit is 10 MB. Only pdf, png or jpeg." at bounding box center [462, 373] width 869 height 19
type input "C:\fakepath\SalesOrd25191977 (2) (1) (1).pdf"
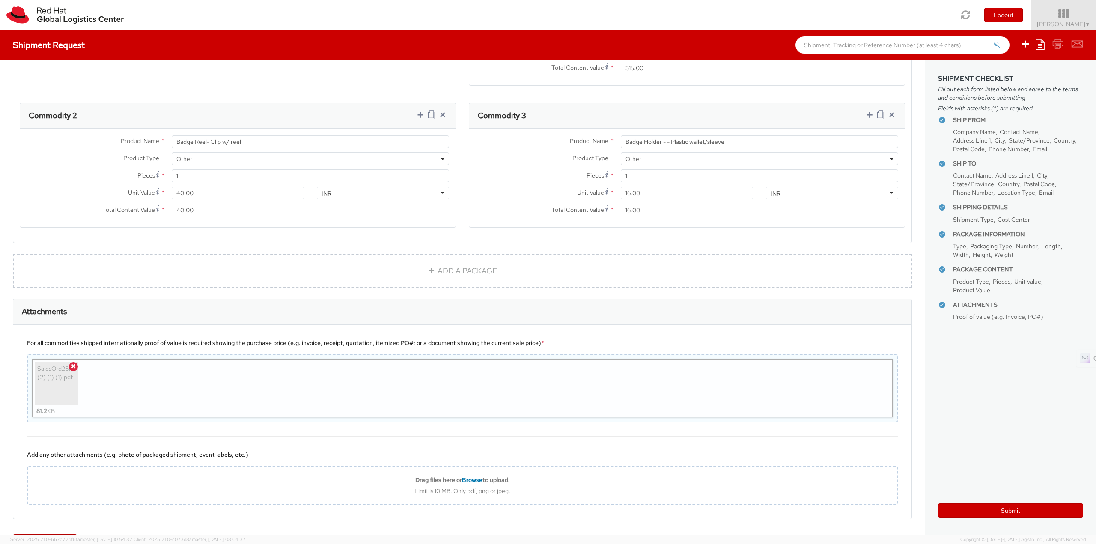
scroll to position [562, 0]
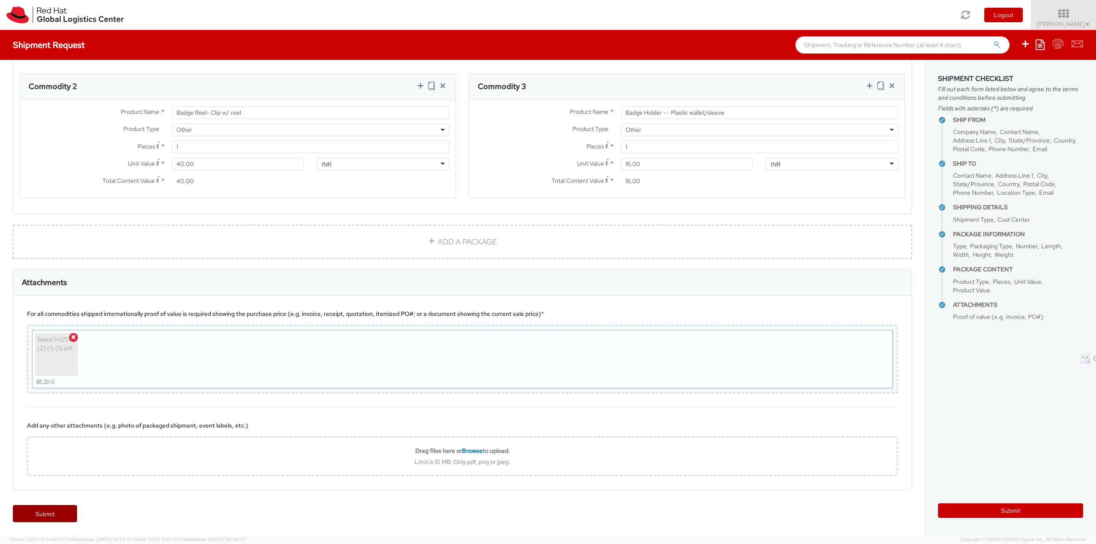
click at [57, 514] on link "Submit" at bounding box center [45, 513] width 64 height 17
type input "[PERSON_NAME]"
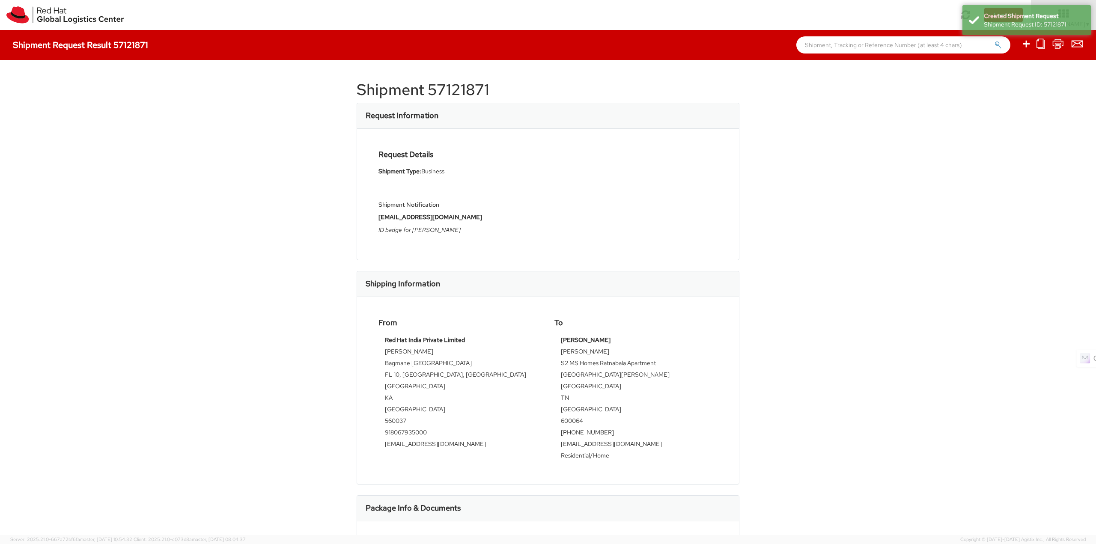
click at [404, 94] on h1 "Shipment 57121871" at bounding box center [548, 89] width 383 height 17
copy div "Shipment 57121871"
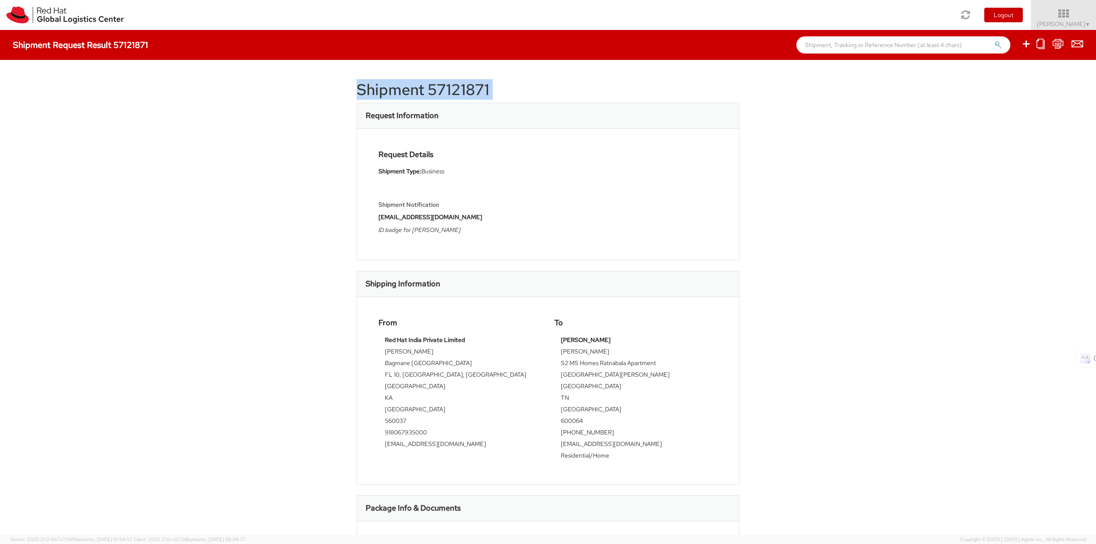
click at [410, 89] on h1 "Shipment 57121871" at bounding box center [548, 89] width 383 height 17
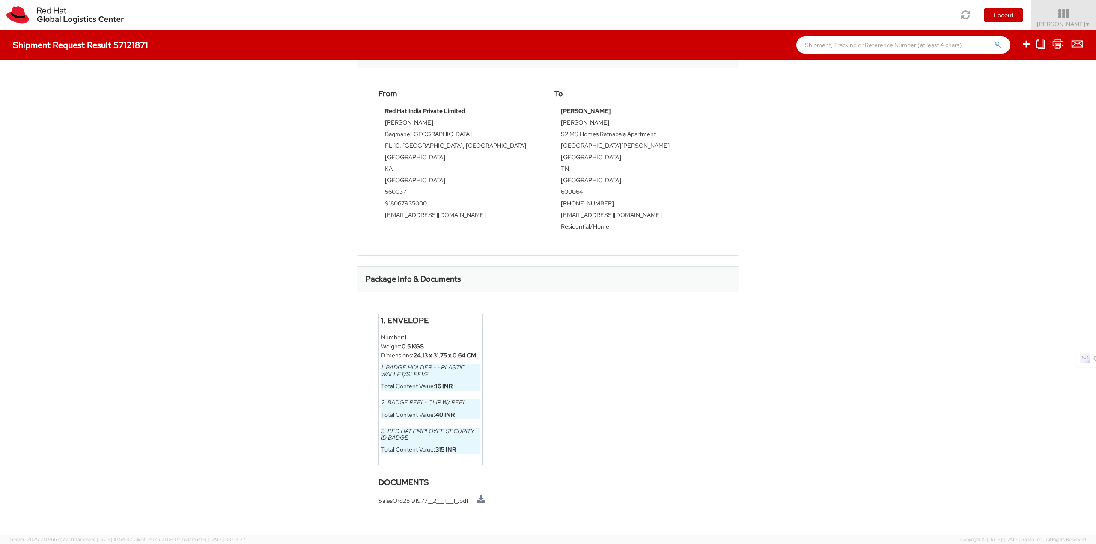
scroll to position [230, 0]
